Goal: Task Accomplishment & Management: Manage account settings

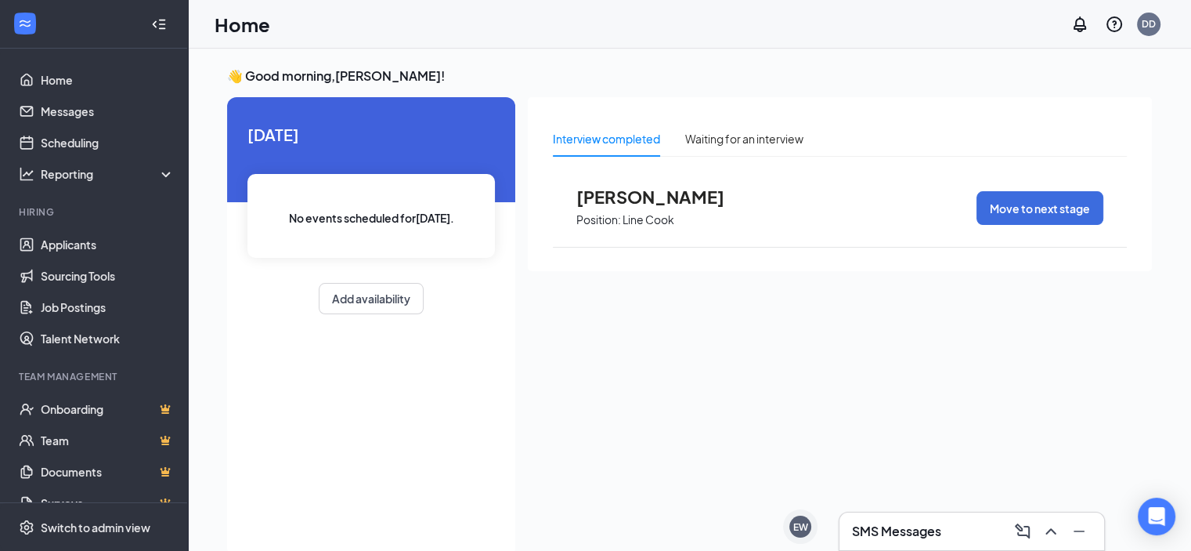
click at [626, 196] on span "[PERSON_NAME]" at bounding box center [663, 196] width 172 height 20
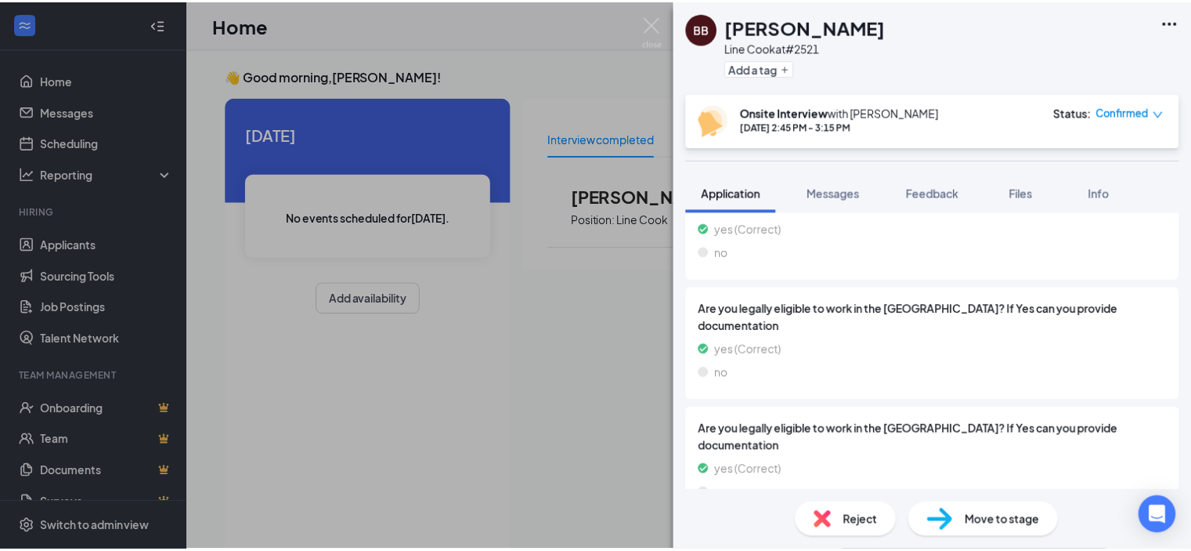
scroll to position [3027, 0]
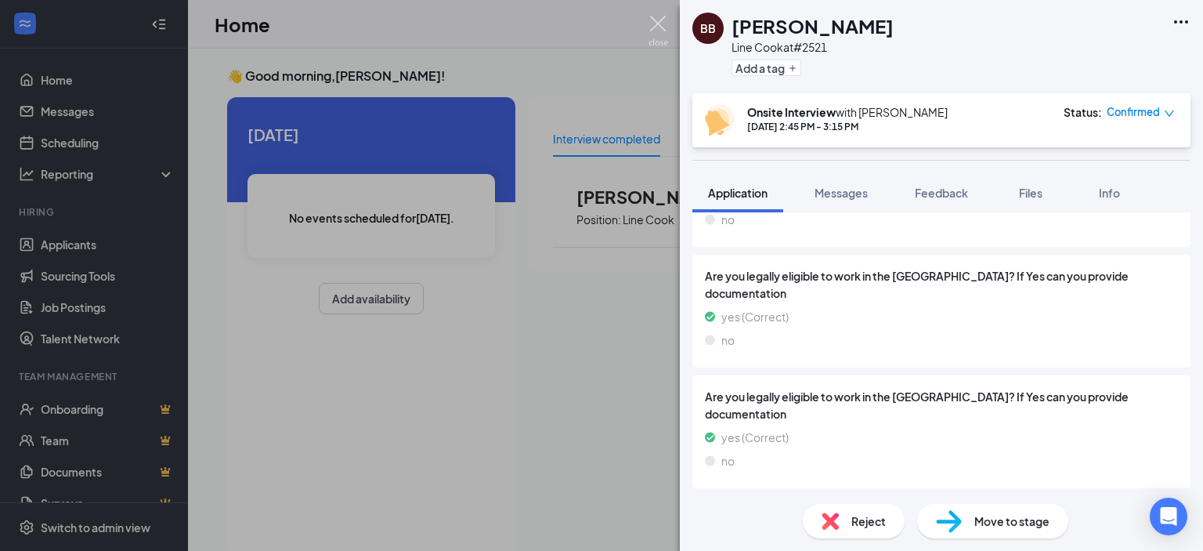
click at [652, 27] on img at bounding box center [659, 31] width 20 height 31
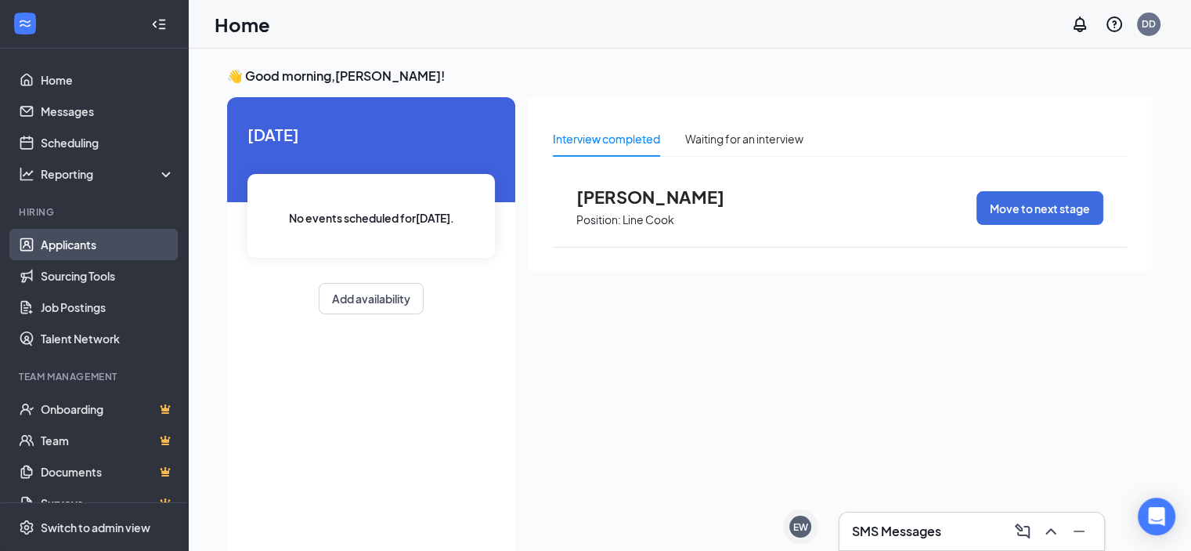
drag, startPoint x: 75, startPoint y: 250, endPoint x: 140, endPoint y: 256, distance: 65.3
click at [75, 250] on link "Applicants" at bounding box center [108, 244] width 134 height 31
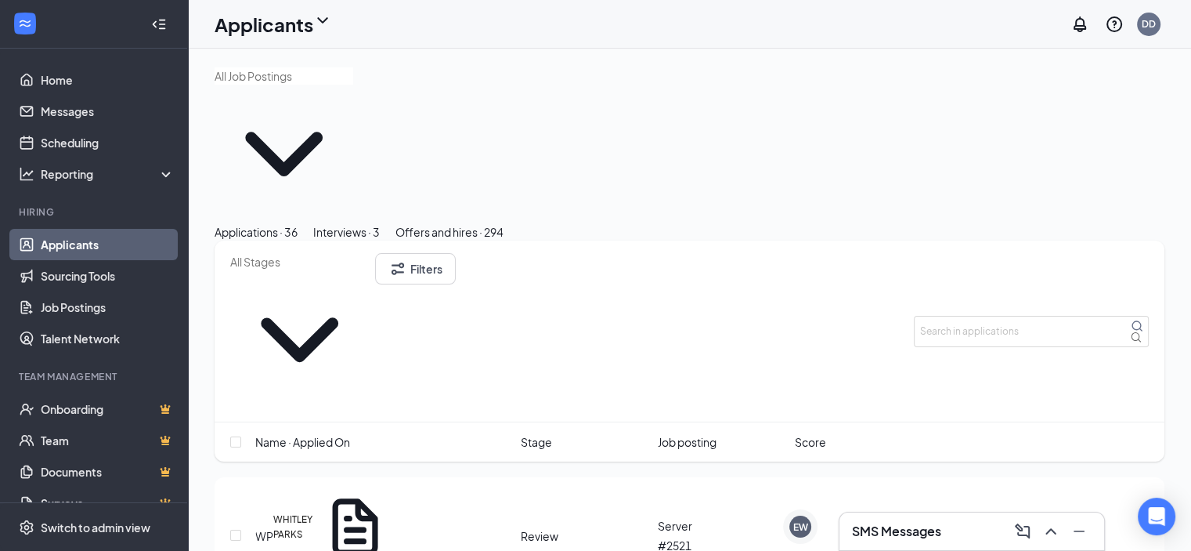
click at [380, 223] on div "Interviews · 3" at bounding box center [346, 231] width 67 height 17
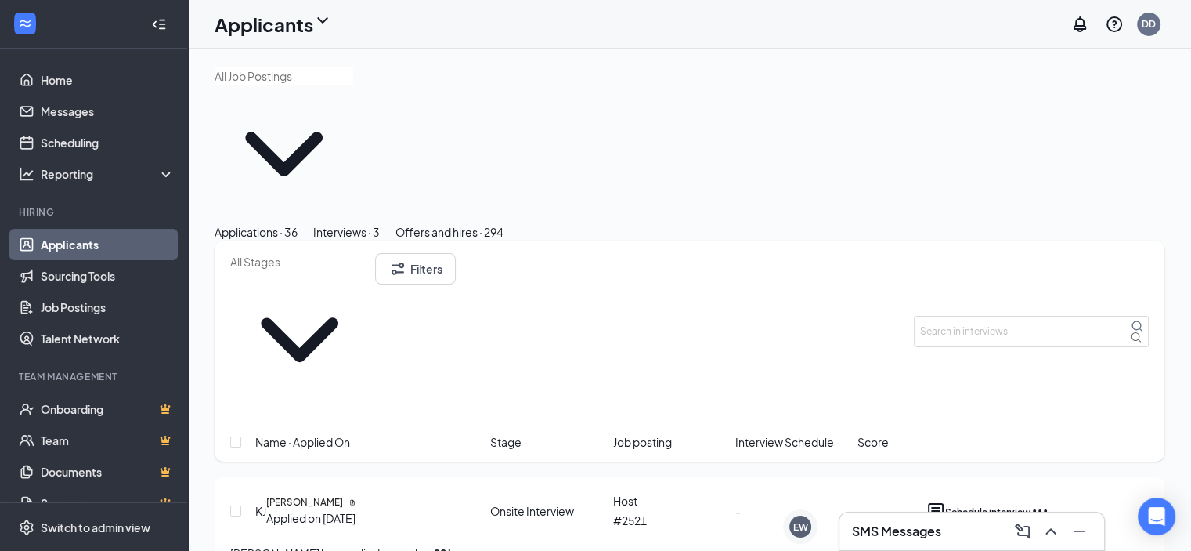
click at [273, 223] on div "Applications · 36" at bounding box center [256, 231] width 83 height 17
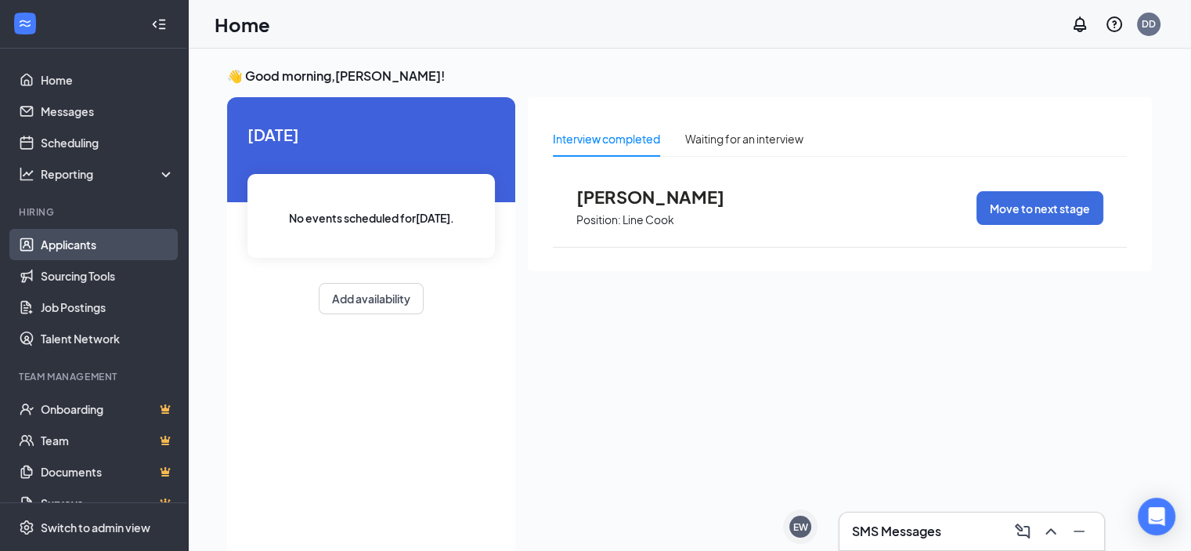
click at [69, 251] on link "Applicants" at bounding box center [108, 244] width 134 height 31
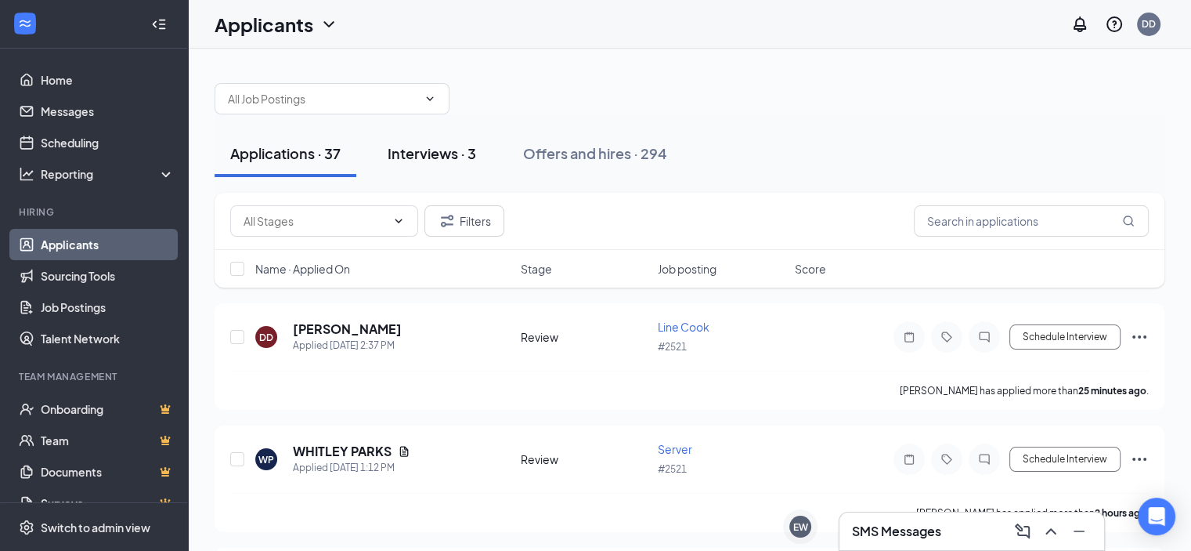
click at [435, 157] on div "Interviews · 3" at bounding box center [432, 153] width 89 height 20
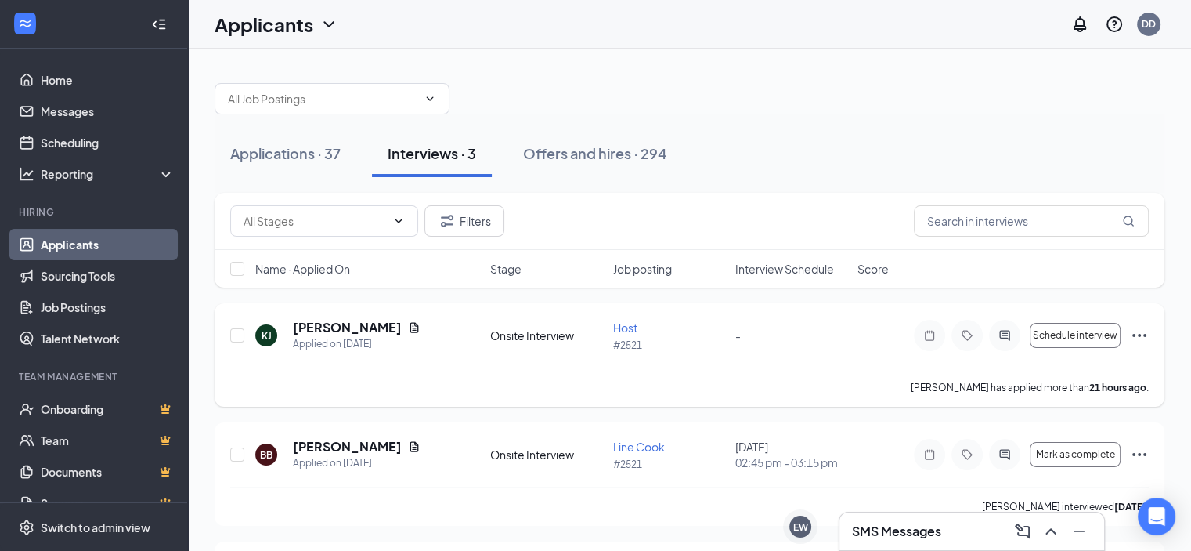
scroll to position [78, 0]
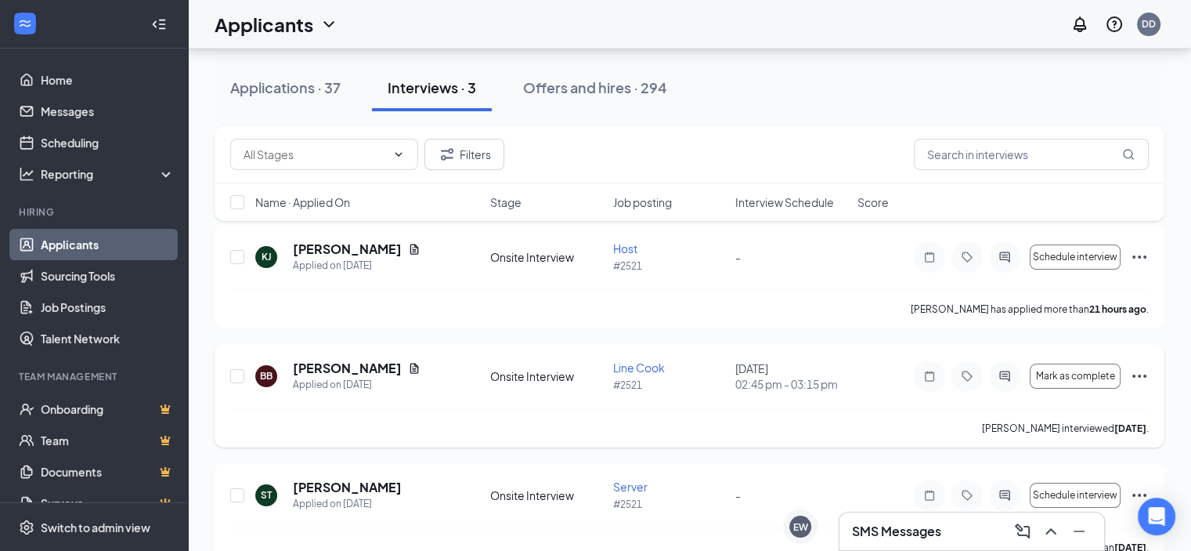
click at [1131, 381] on icon "Ellipses" at bounding box center [1139, 376] width 19 height 19
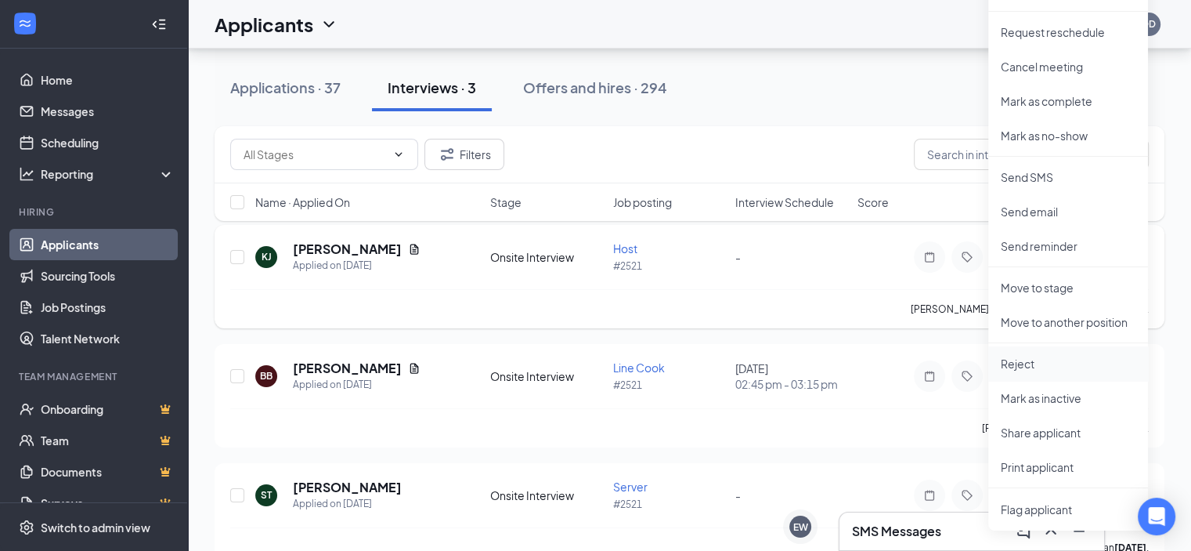
click at [1031, 364] on p "Reject" at bounding box center [1068, 364] width 135 height 16
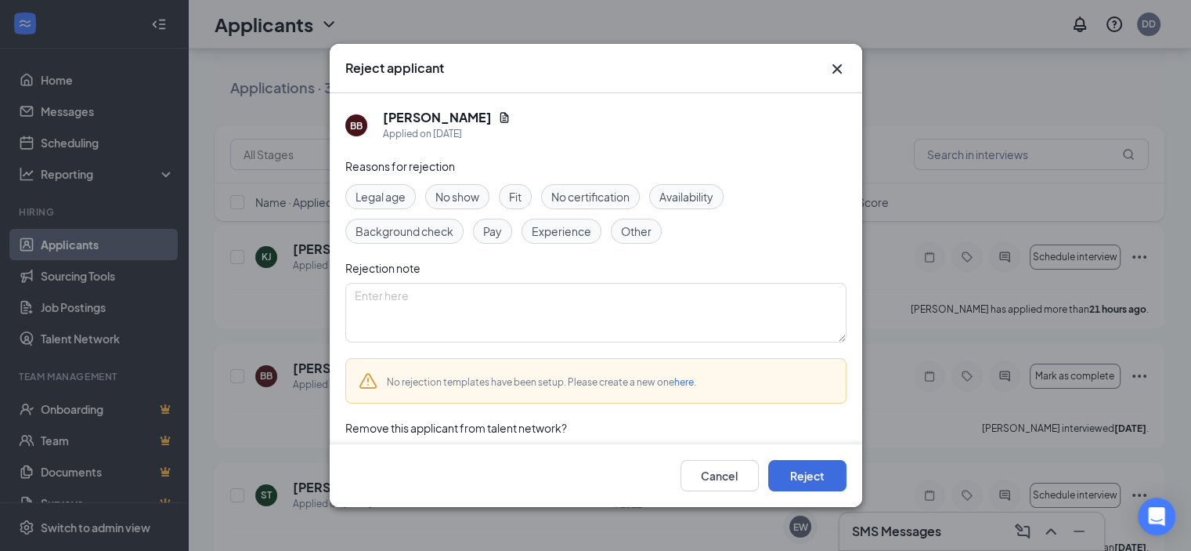
click at [464, 202] on span "No show" at bounding box center [458, 196] width 44 height 17
click at [824, 468] on button "Reject" at bounding box center [807, 475] width 78 height 31
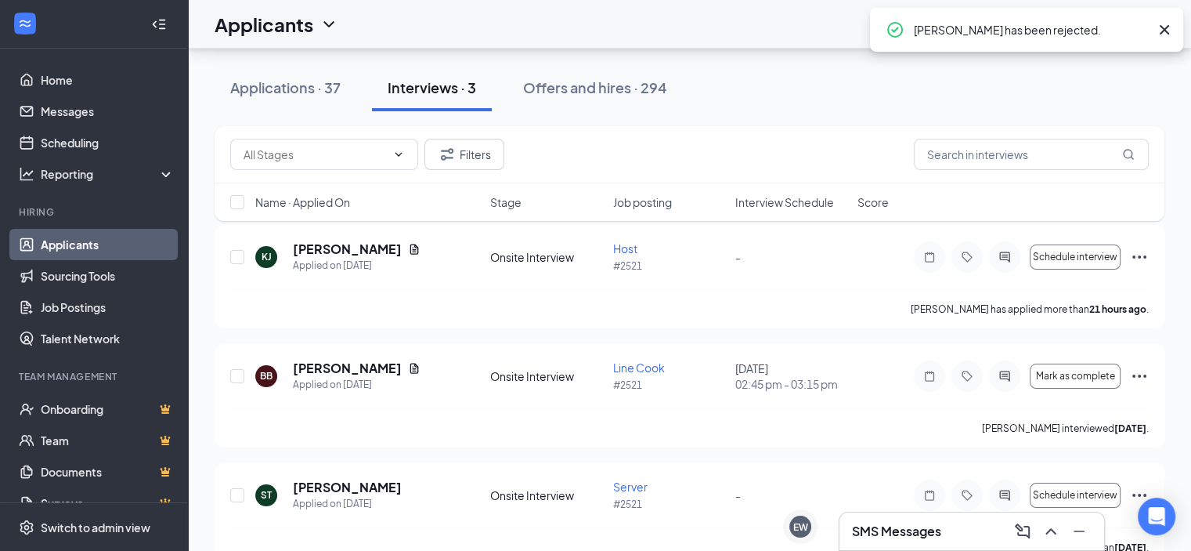
scroll to position [0, 0]
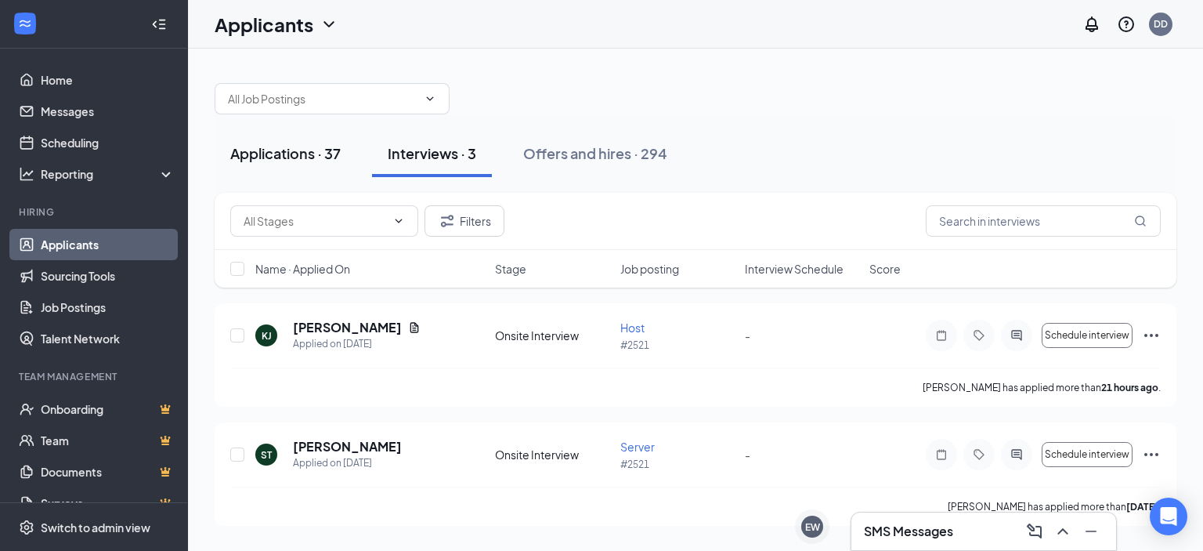
click at [283, 151] on div "Applications · 37" at bounding box center [285, 153] width 110 height 20
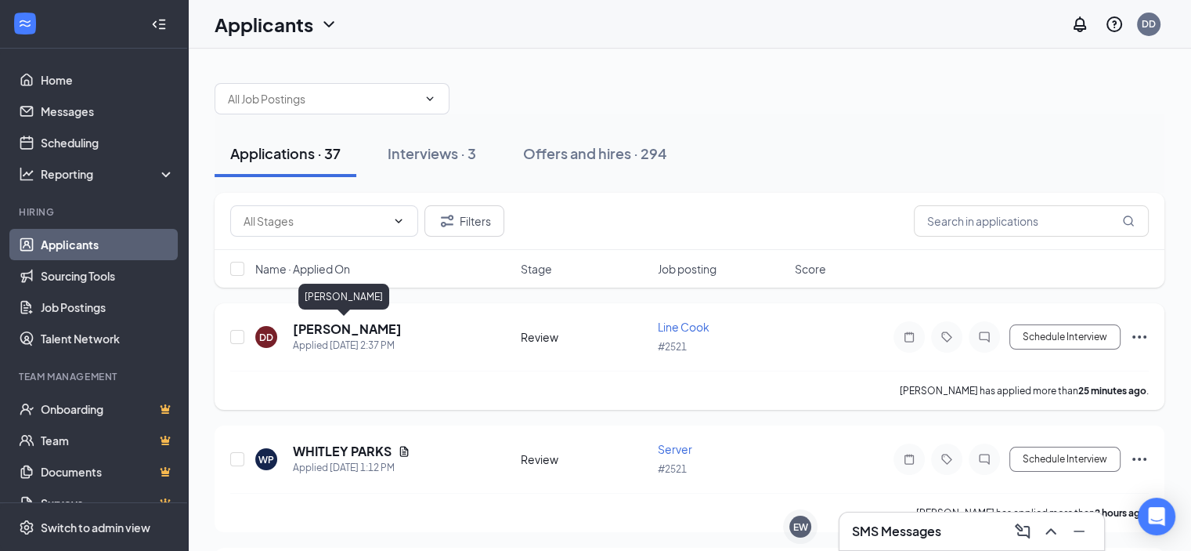
click at [358, 328] on h5 "[PERSON_NAME]" at bounding box center [347, 328] width 109 height 17
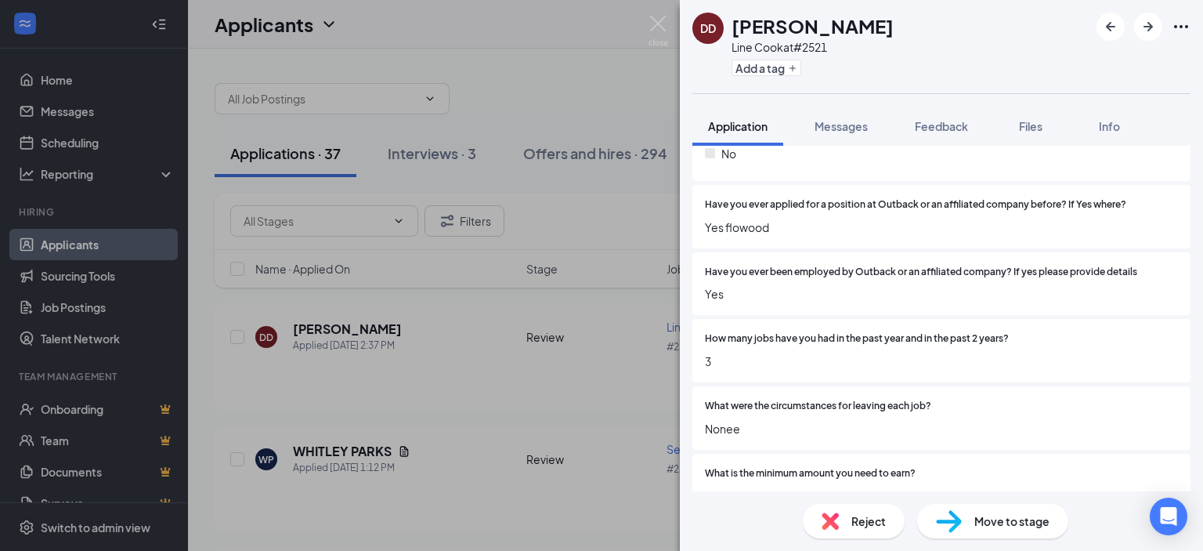
scroll to position [940, 0]
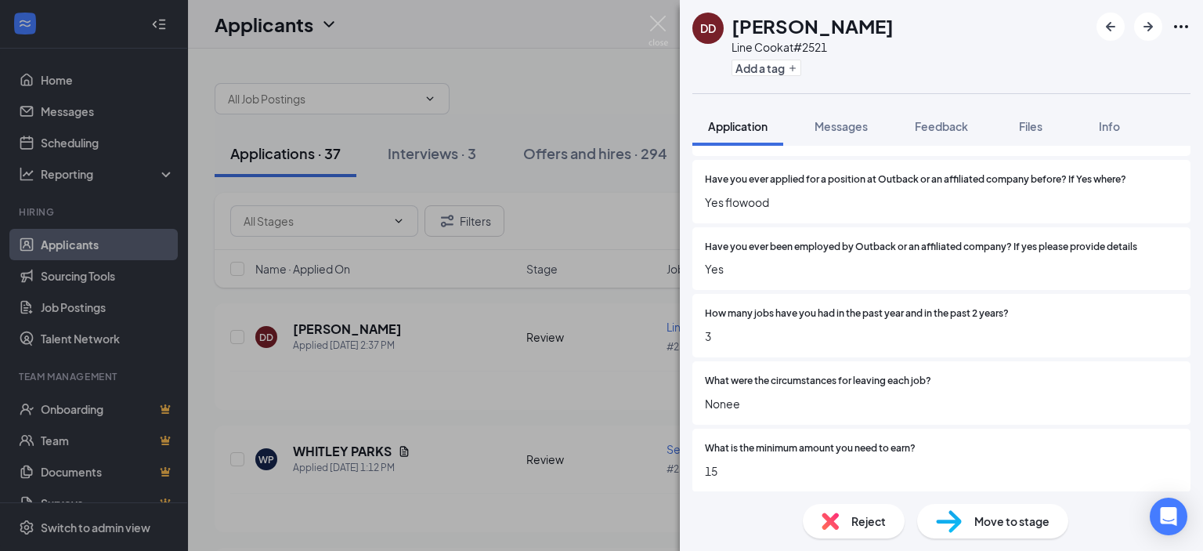
click at [873, 519] on span "Reject" at bounding box center [868, 520] width 34 height 17
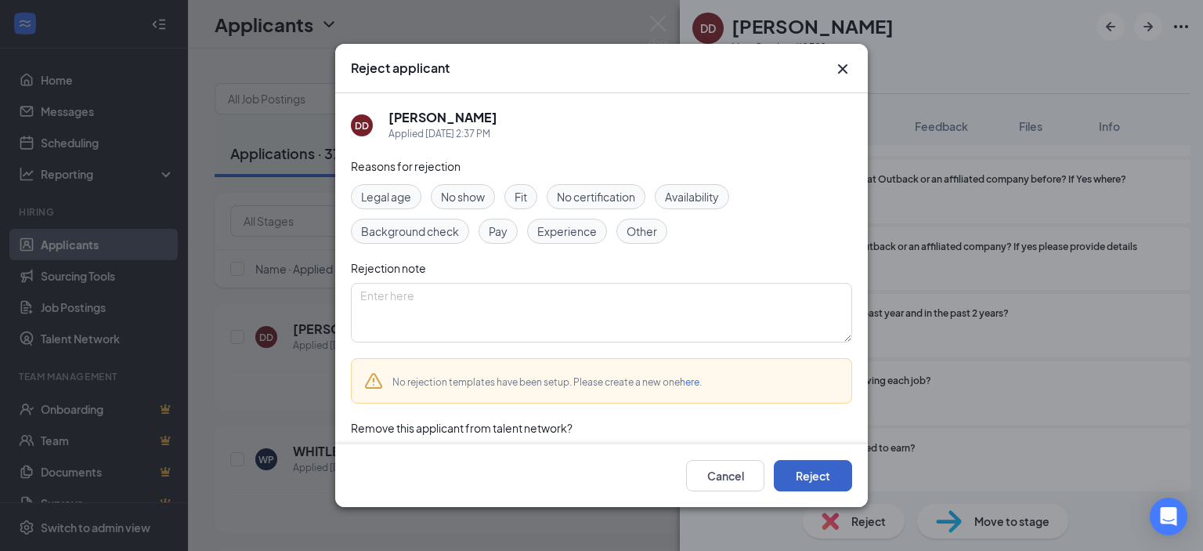
click at [815, 475] on button "Reject" at bounding box center [813, 475] width 78 height 31
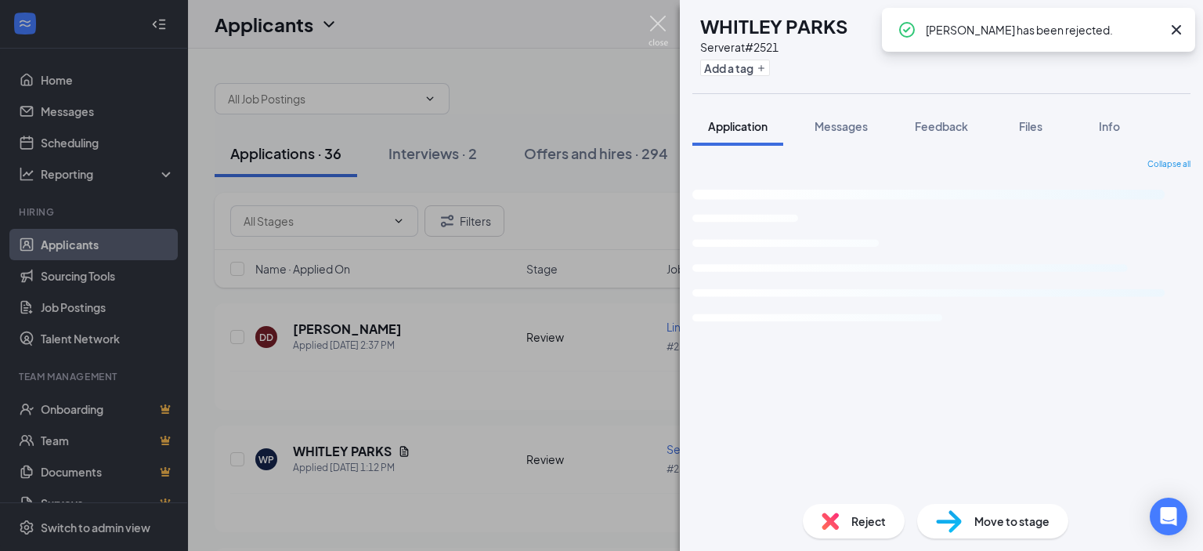
click at [658, 22] on img at bounding box center [659, 31] width 20 height 31
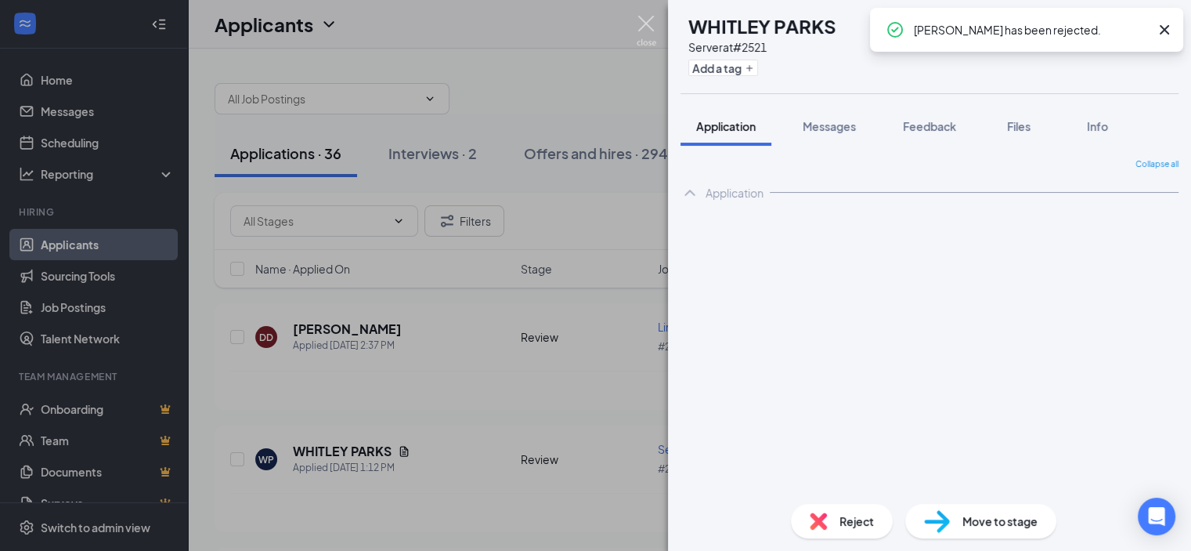
click at [658, 22] on div "Applicants DD" at bounding box center [689, 24] width 1003 height 49
